Goal: Information Seeking & Learning: Learn about a topic

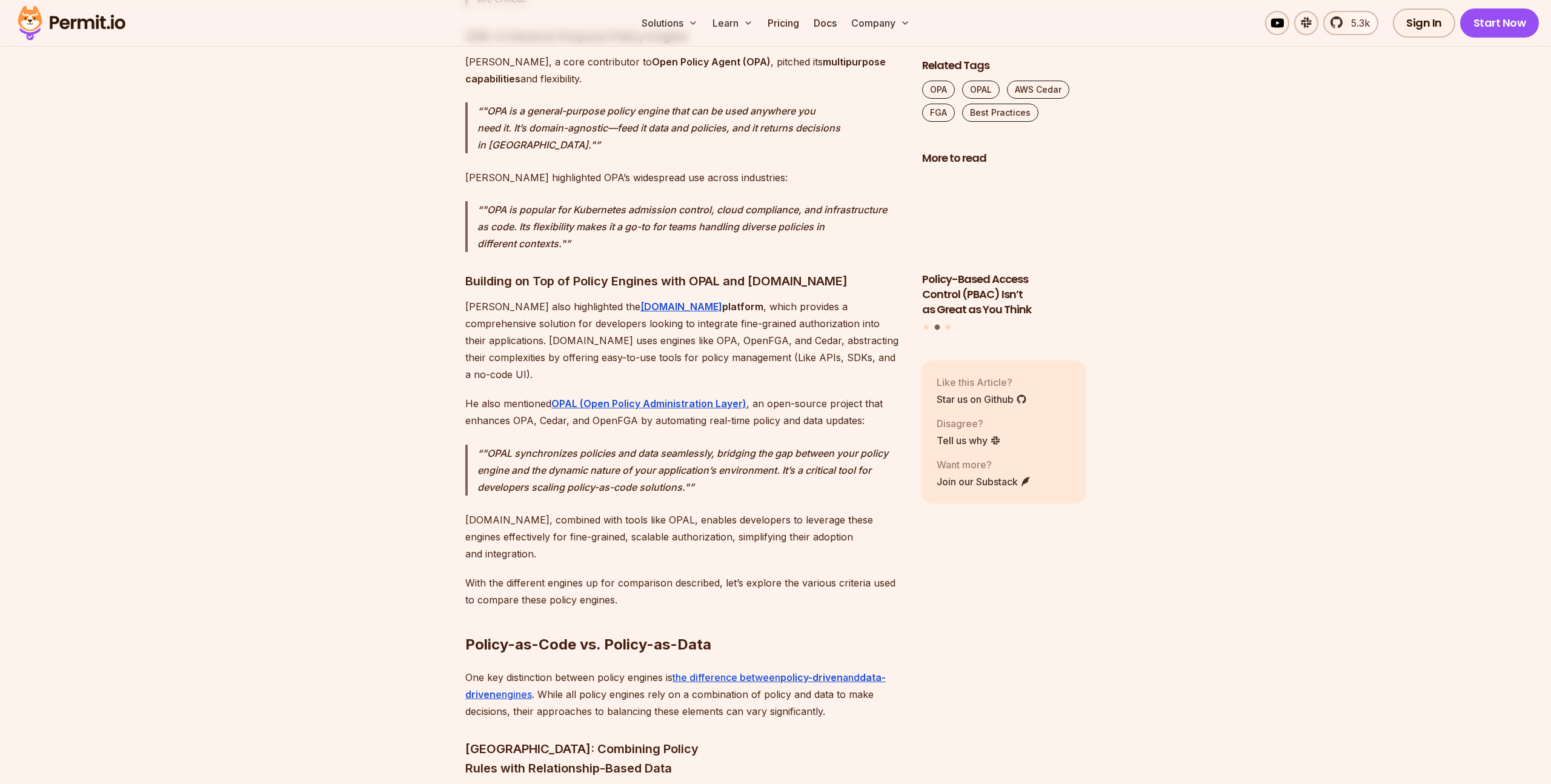
scroll to position [2668, 0]
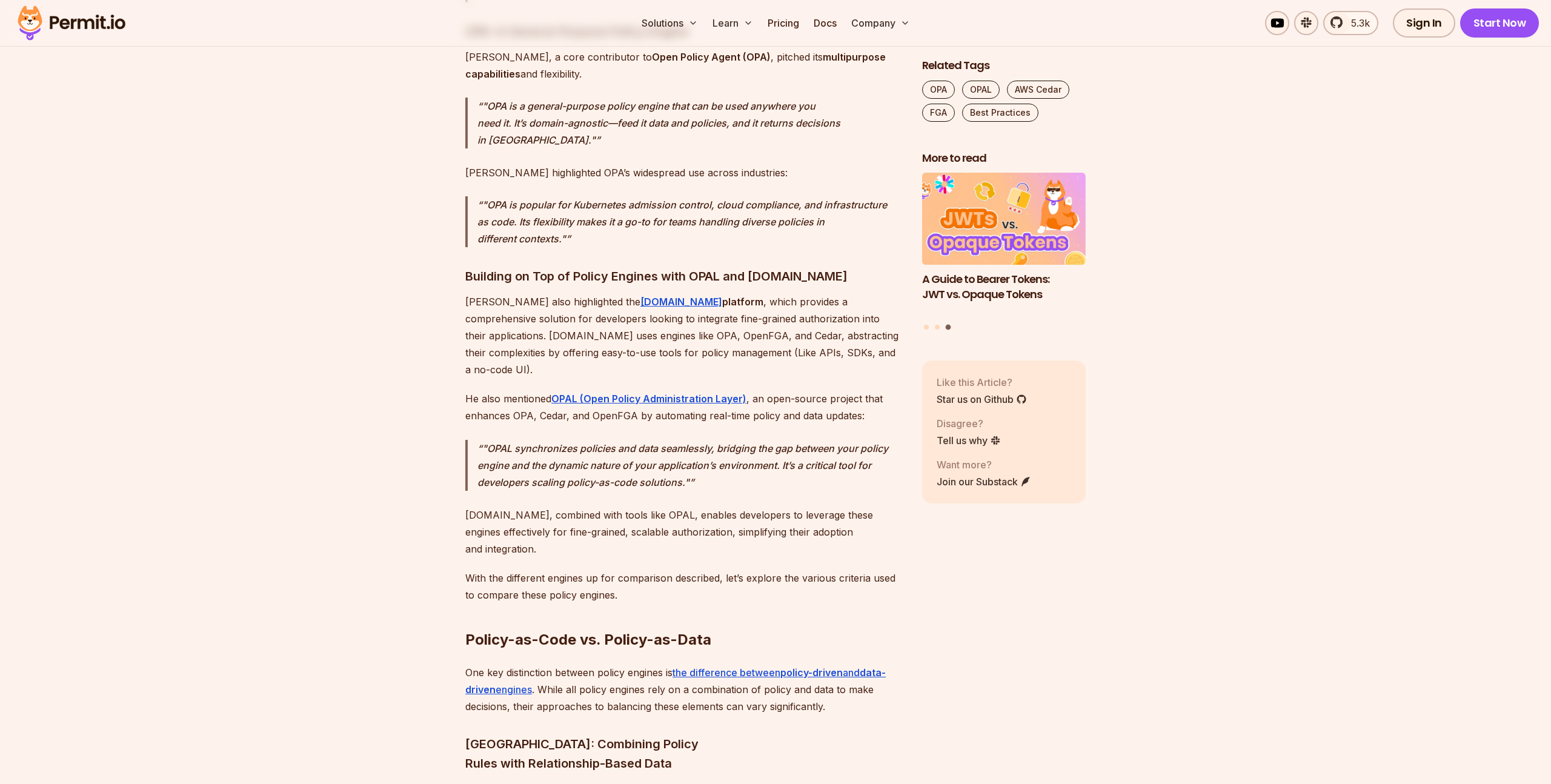
click at [604, 440] on p ""OPAL synchronizes policies and data seamlessly, bridging the gap between your …" at bounding box center [690, 465] width 425 height 51
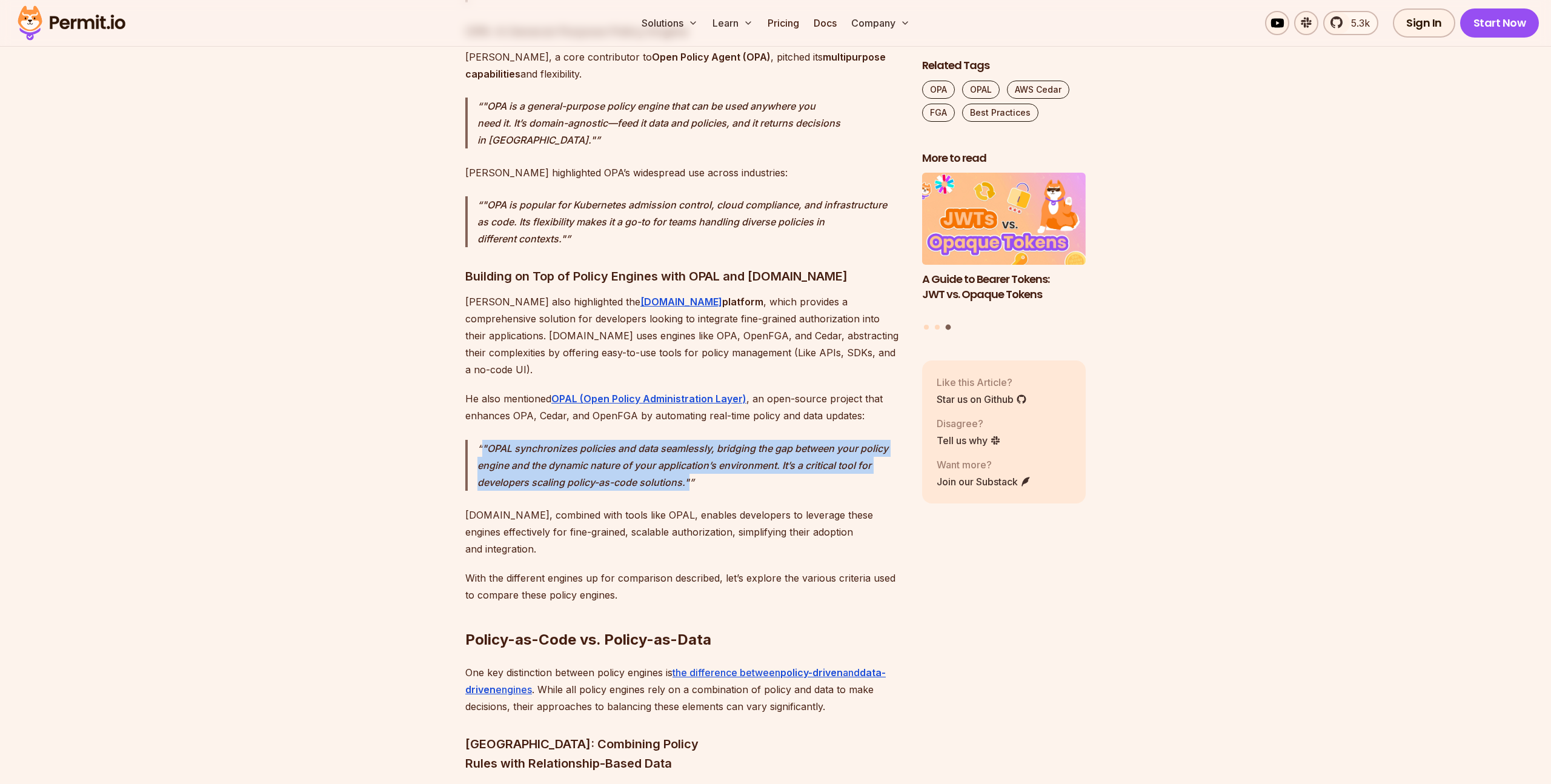
click at [604, 440] on p ""OPAL synchronizes policies and data seamlessly, bridging the gap between your …" at bounding box center [690, 465] width 425 height 51
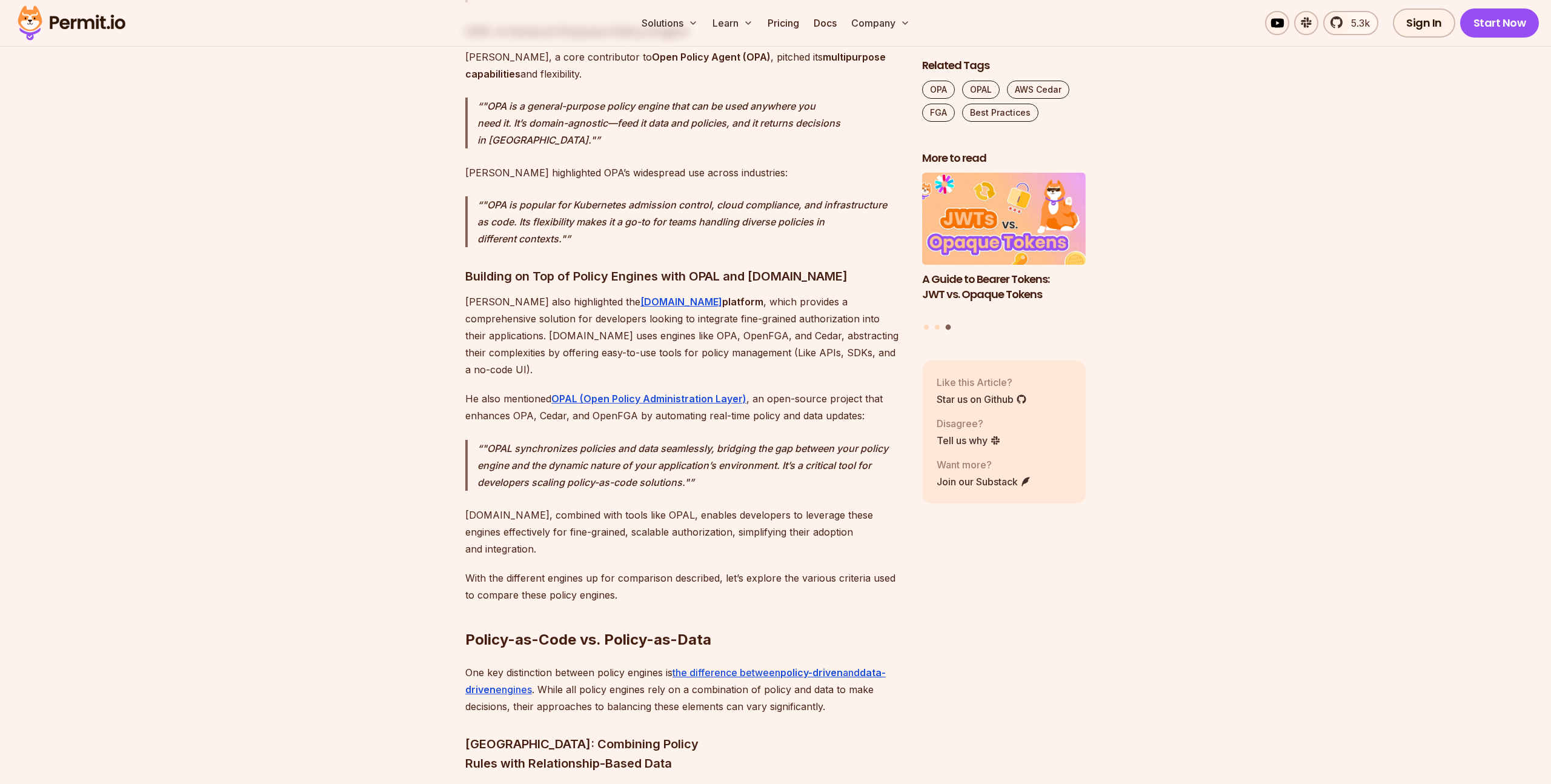
click at [712, 440] on p ""OPAL synchronizes policies and data seamlessly, bridging the gap between your …" at bounding box center [690, 465] width 425 height 51
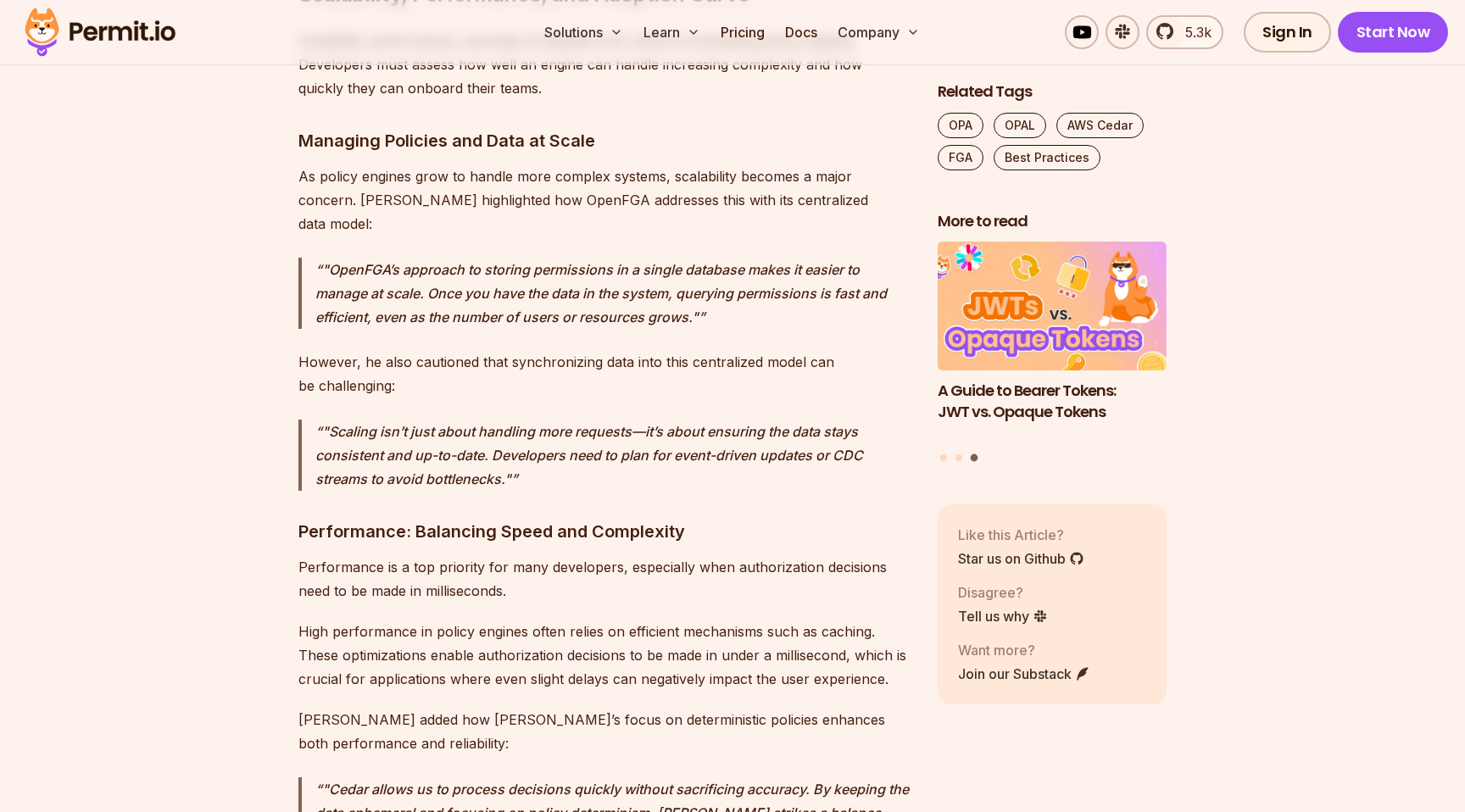
scroll to position [11132, 0]
